Goal: Transaction & Acquisition: Purchase product/service

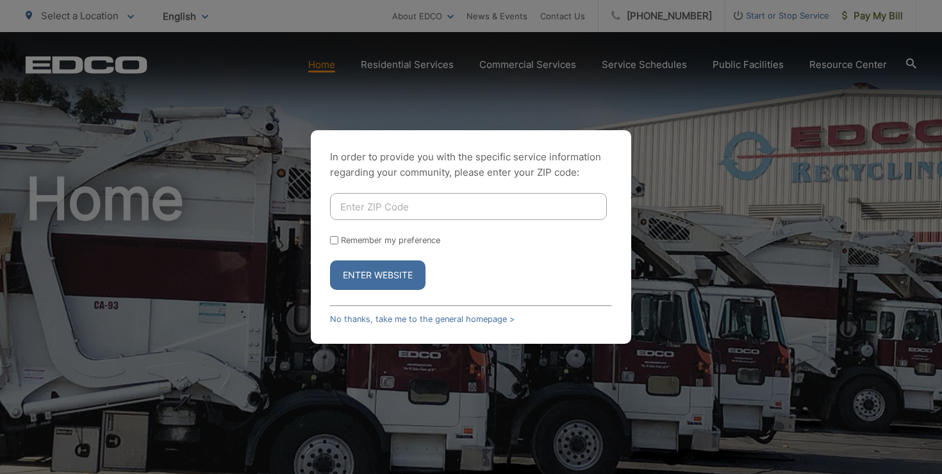
click at [404, 204] on input "Enter ZIP Code" at bounding box center [468, 206] width 277 height 27
type input "92028"
click at [391, 274] on button "Enter Website" at bounding box center [378, 274] width 96 height 29
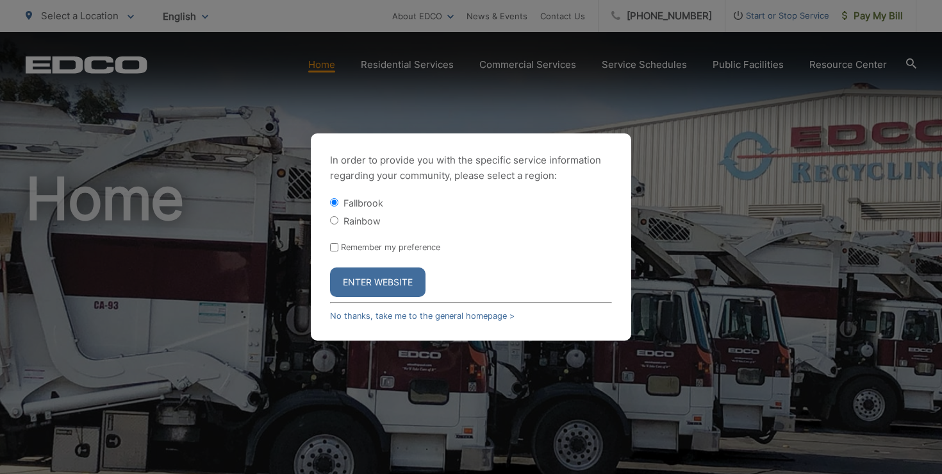
click at [390, 283] on button "Enter Website" at bounding box center [378, 281] width 96 height 29
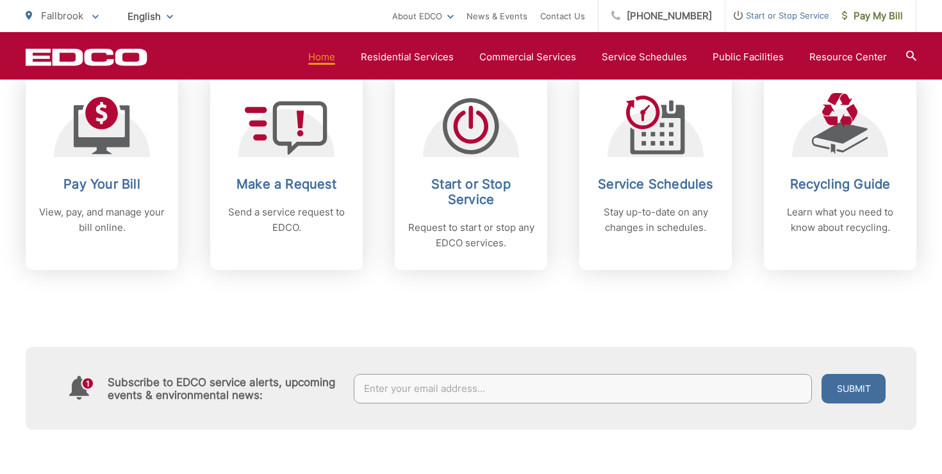
scroll to position [616, 0]
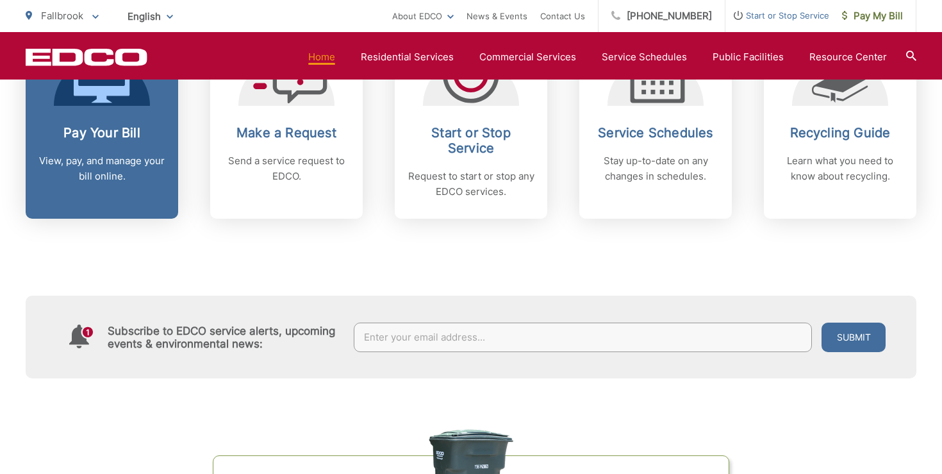
click at [146, 129] on h2 "Pay Your Bill" at bounding box center [101, 132] width 127 height 15
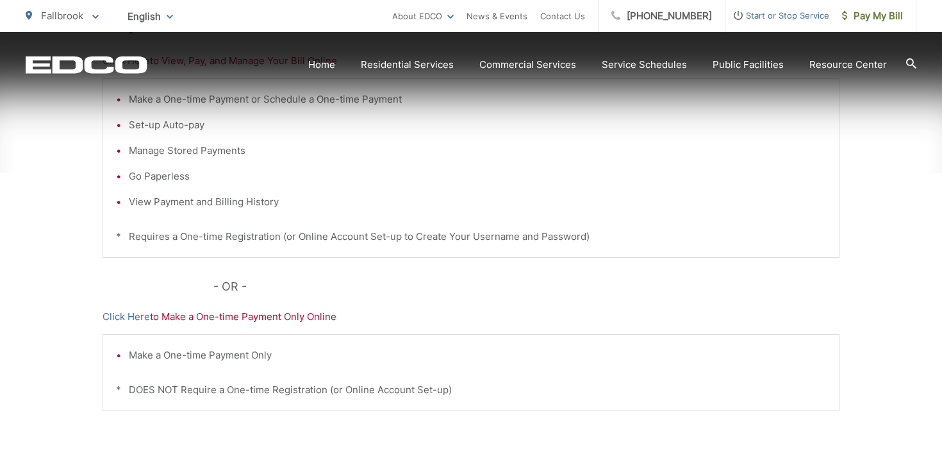
scroll to position [333, 0]
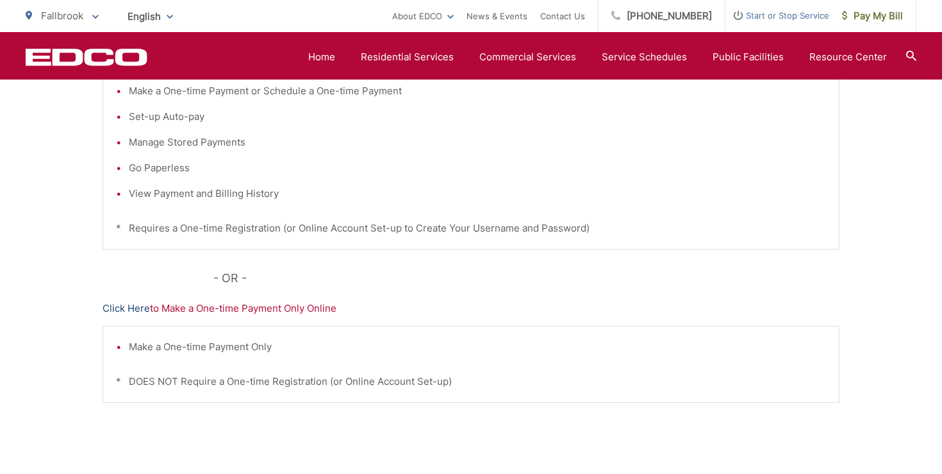
click at [138, 306] on link "Click Here" at bounding box center [126, 308] width 47 height 15
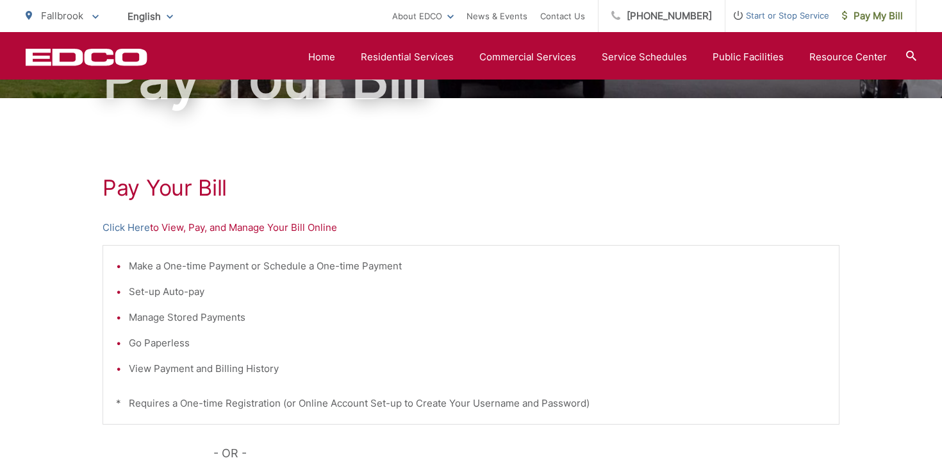
scroll to position [154, 0]
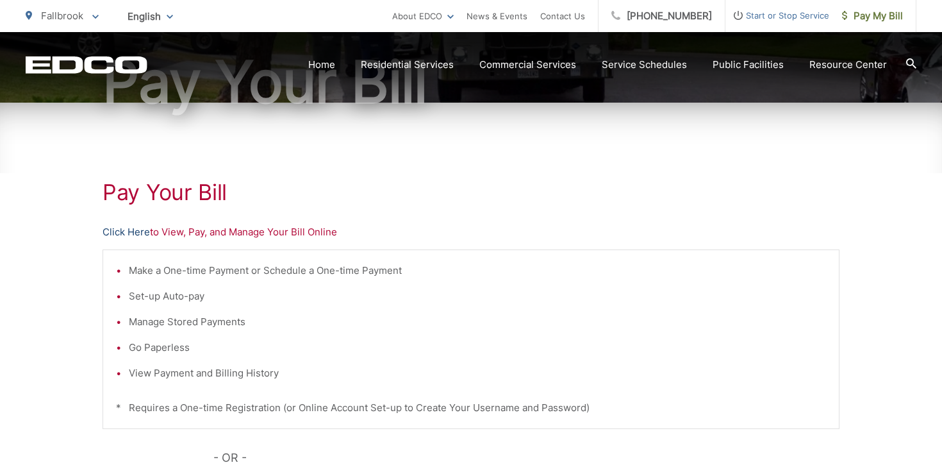
click at [131, 230] on link "Click Here" at bounding box center [126, 231] width 47 height 15
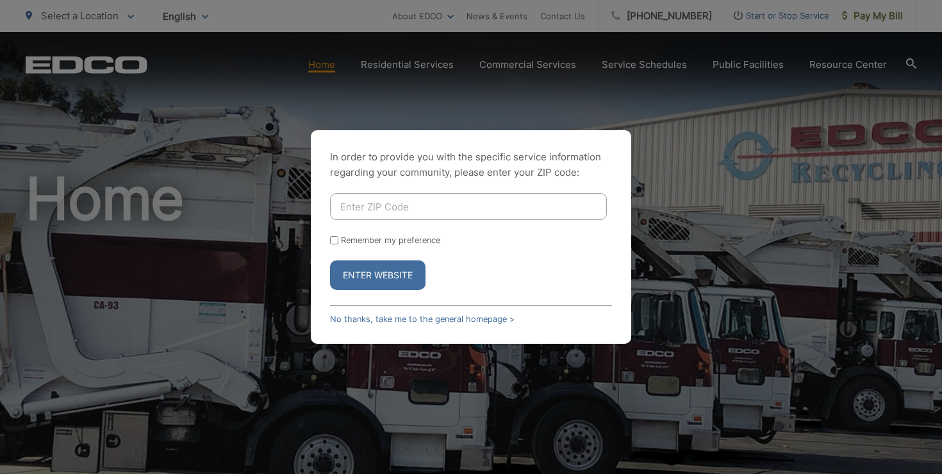
click at [437, 202] on input "Enter ZIP Code" at bounding box center [468, 206] width 277 height 27
type input "92028"
click at [403, 272] on button "Enter Website" at bounding box center [378, 274] width 96 height 29
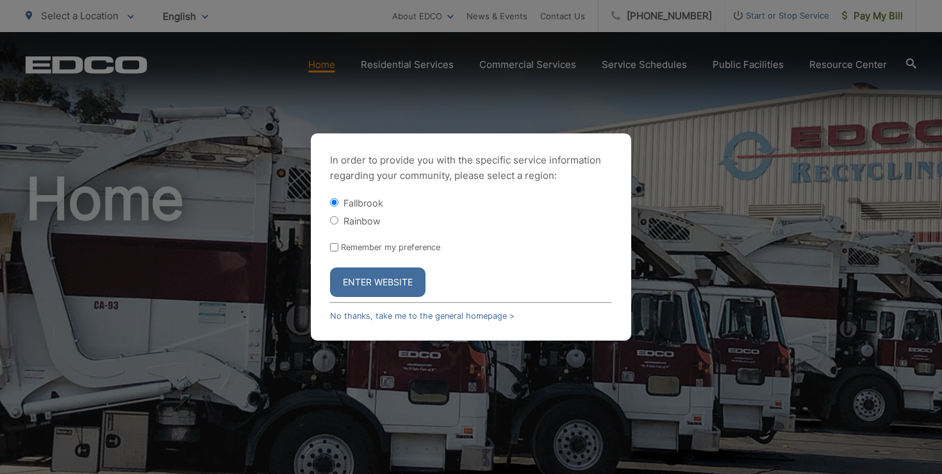
click at [403, 280] on button "Enter Website" at bounding box center [378, 281] width 96 height 29
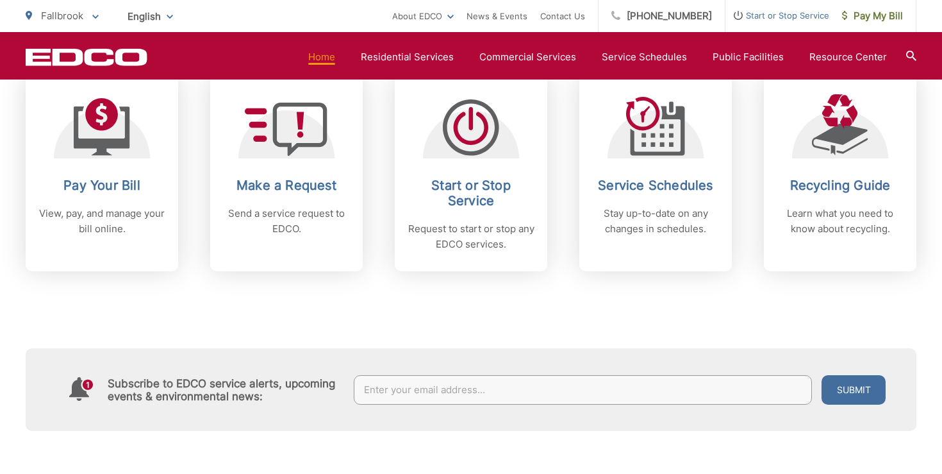
scroll to position [564, 0]
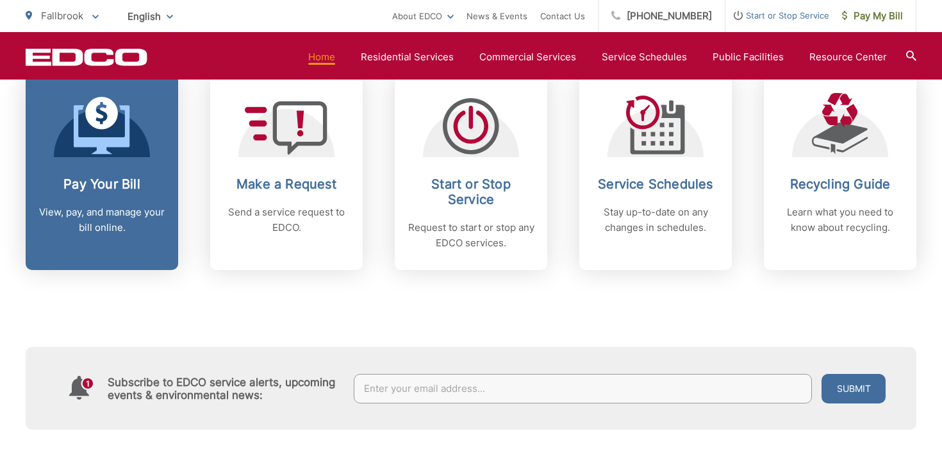
click at [134, 165] on link "Pay Your Bill View, pay, and manage your bill online." at bounding box center [102, 172] width 153 height 196
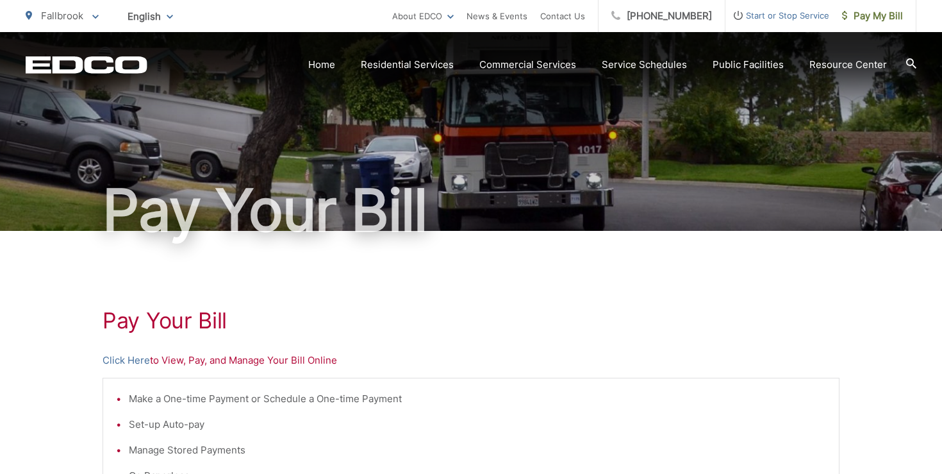
click at [59, 183] on h1 "Pay Your Bill" at bounding box center [471, 210] width 891 height 64
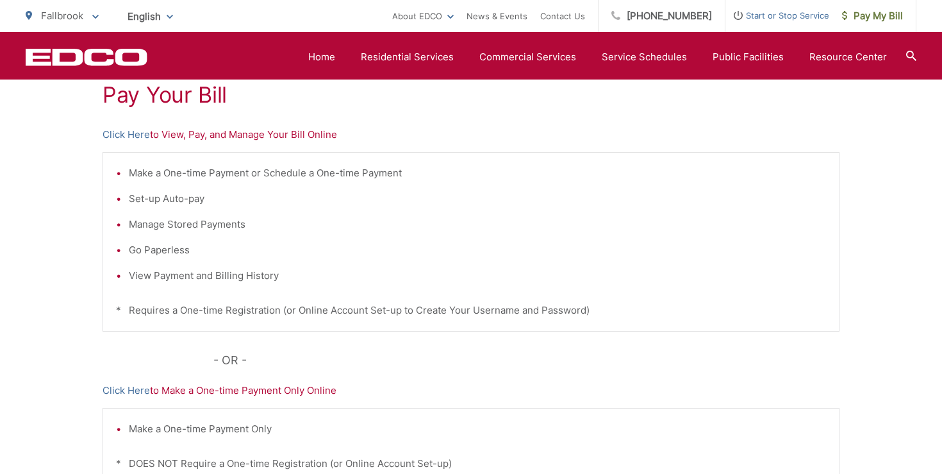
scroll to position [231, 0]
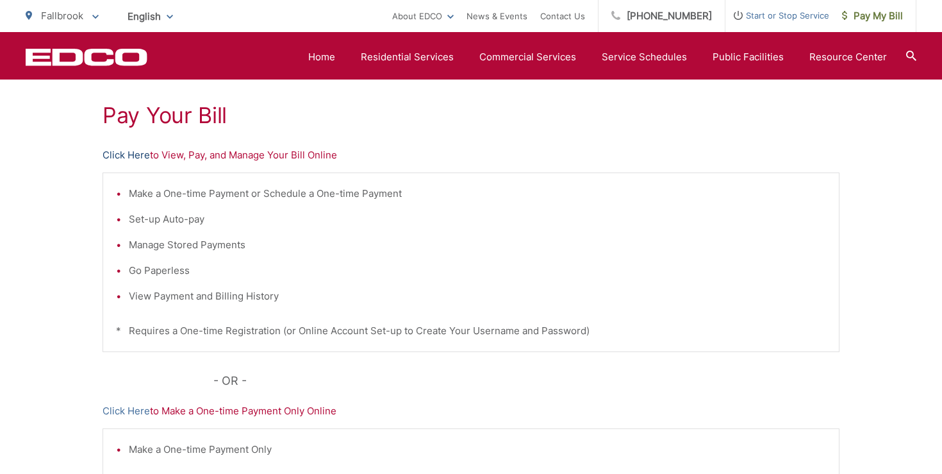
click at [127, 156] on link "Click Here" at bounding box center [126, 154] width 47 height 15
